Goal: Information Seeking & Learning: Find specific fact

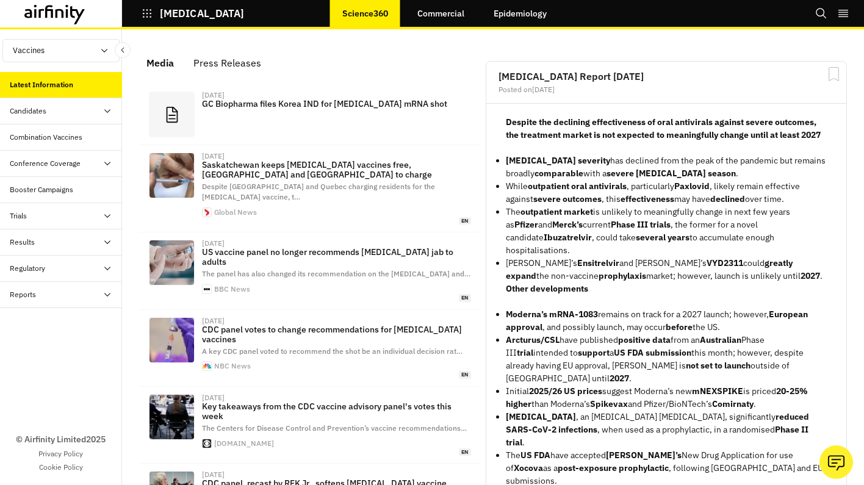
scroll to position [815, 356]
click at [163, 59] on div "Media" at bounding box center [159, 63] width 27 height 18
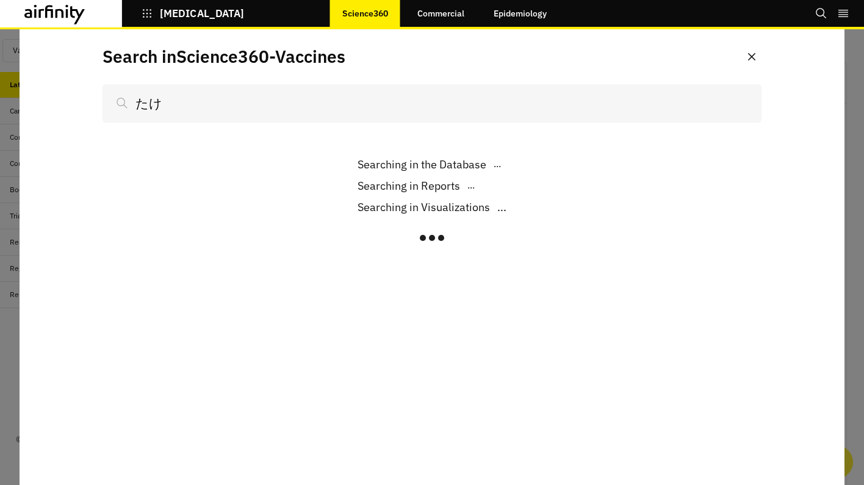
scroll to position [815, 356]
type input "ta"
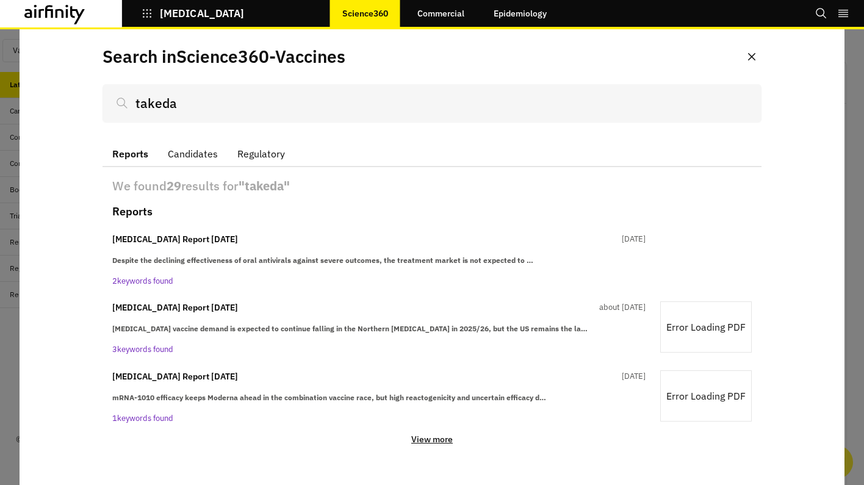
click at [419, 443] on p "View more" at bounding box center [432, 439] width 42 height 11
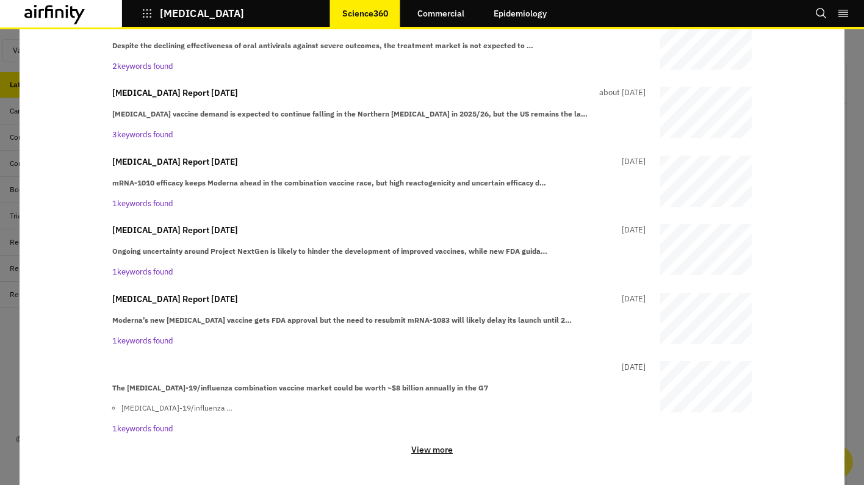
scroll to position [0, 0]
